Goal: Task Accomplishment & Management: Use online tool/utility

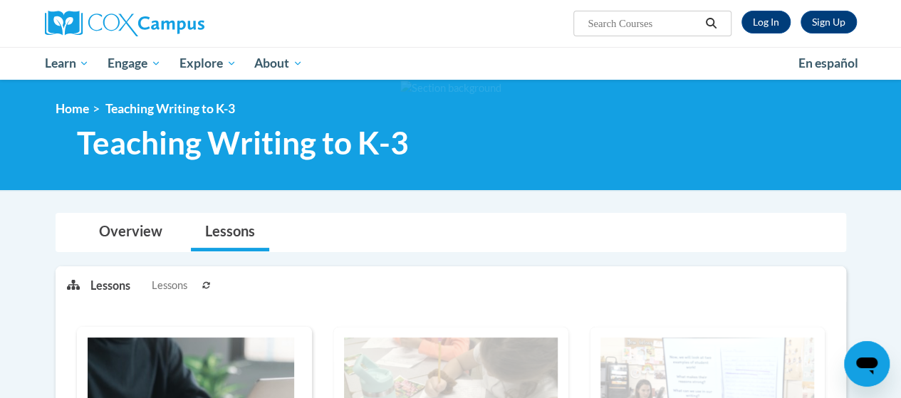
scroll to position [214, 0]
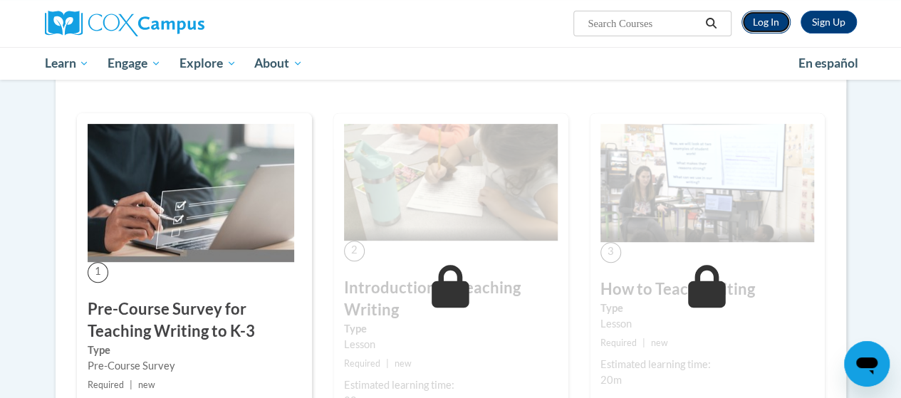
click at [766, 21] on link "Log In" at bounding box center [765, 22] width 49 height 23
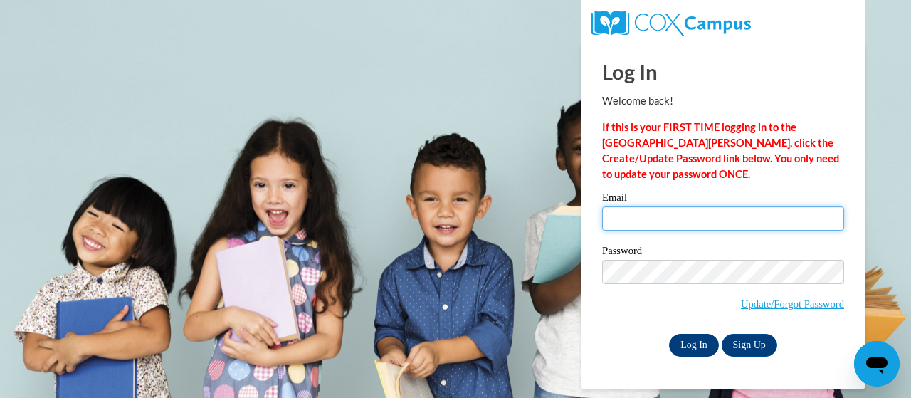
type input "dawn.kimberly.m@muscogee.k12.ga.us"
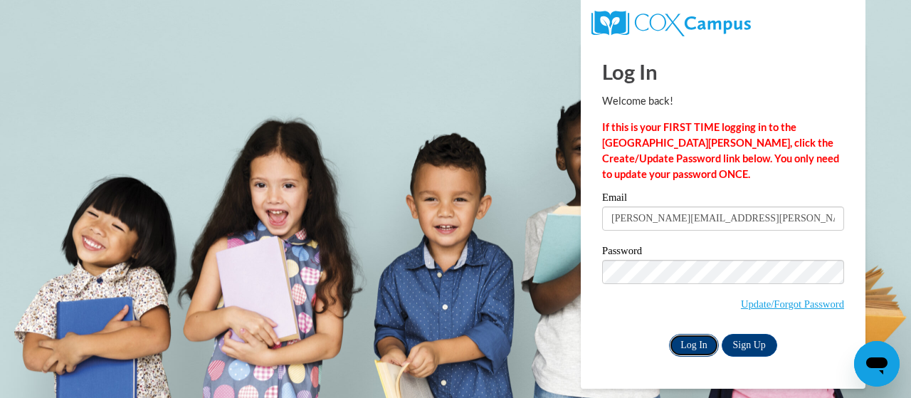
click at [699, 347] on input "Log In" at bounding box center [694, 345] width 50 height 23
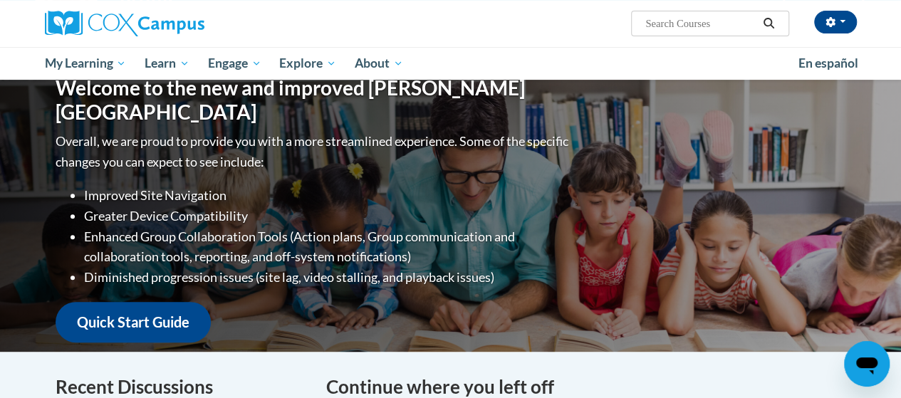
scroll to position [427, 0]
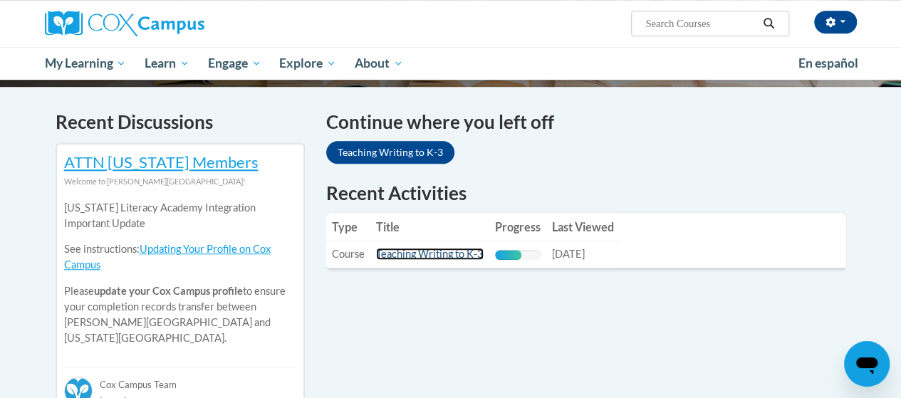
drag, startPoint x: 416, startPoint y: 236, endPoint x: 407, endPoint y: 237, distance: 8.7
click at [416, 248] on link "Teaching Writing to K-3" at bounding box center [430, 254] width 108 height 12
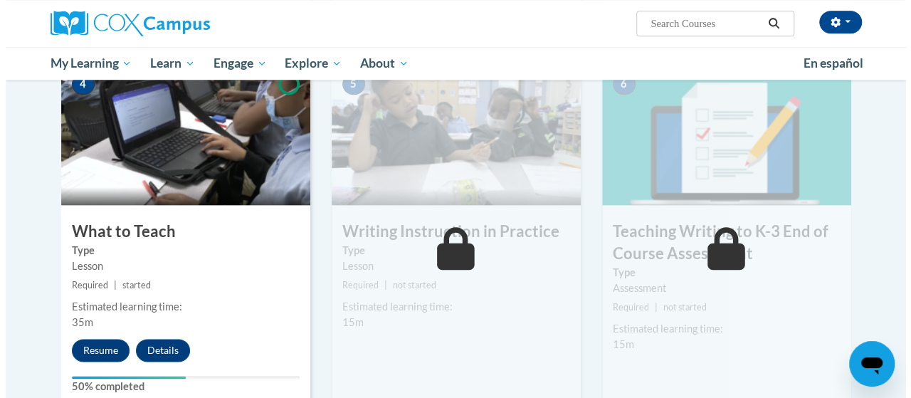
scroll to position [761, 0]
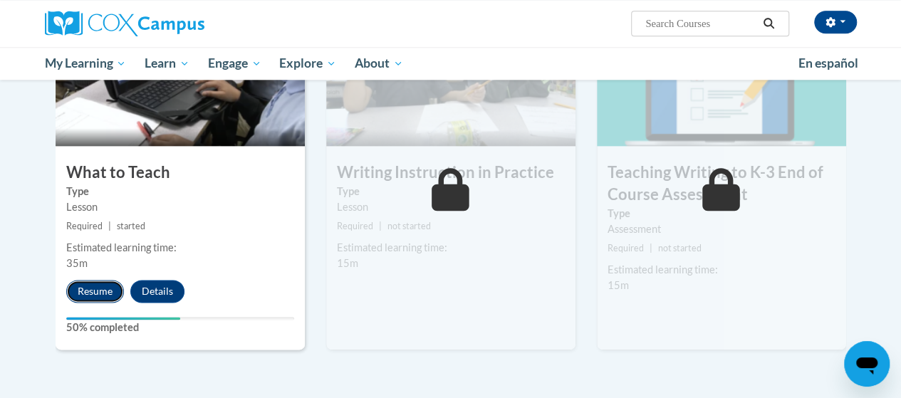
click at [104, 293] on button "Resume" at bounding box center [95, 291] width 58 height 23
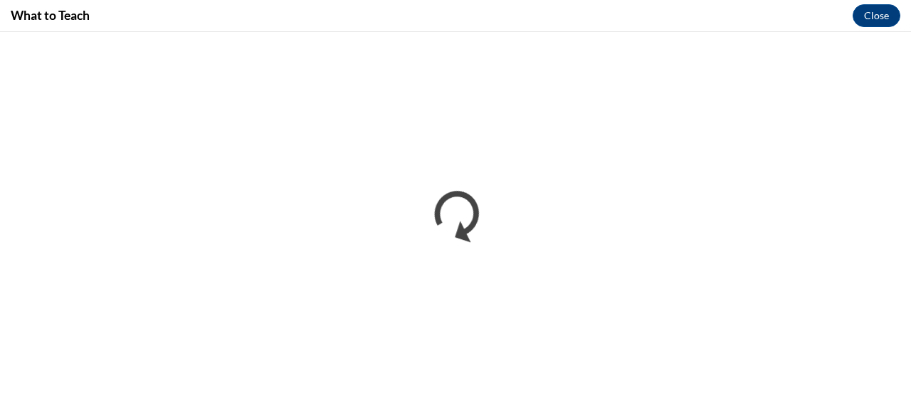
scroll to position [0, 0]
